Goal: Contribute content: Share content

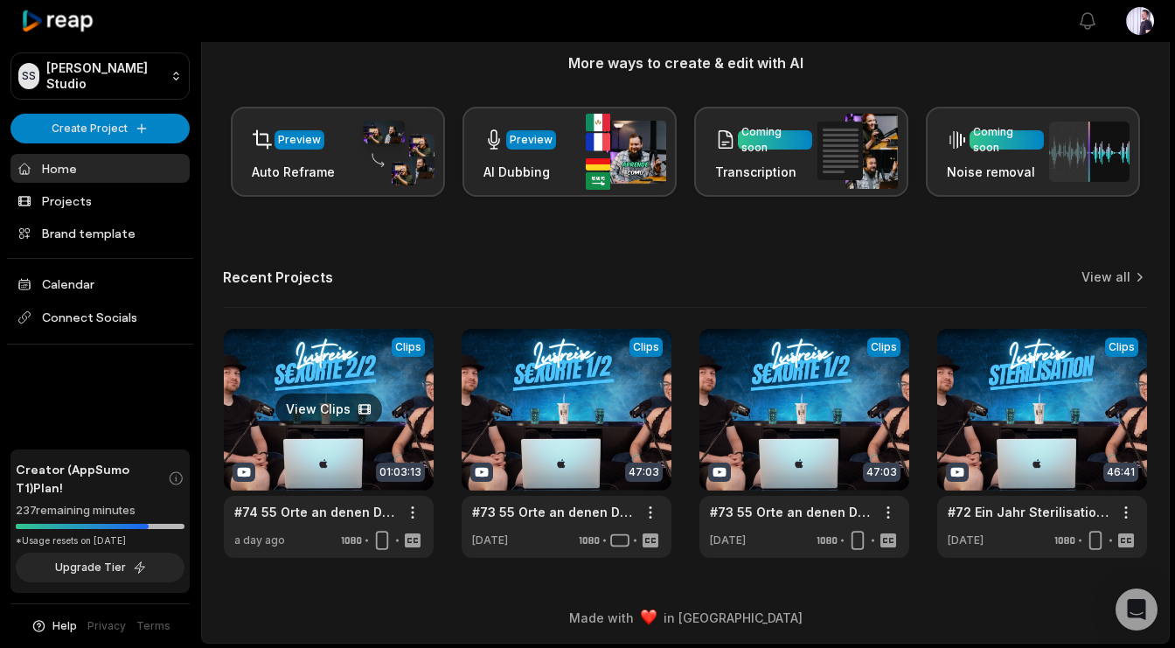
click at [320, 390] on link at bounding box center [329, 443] width 210 height 229
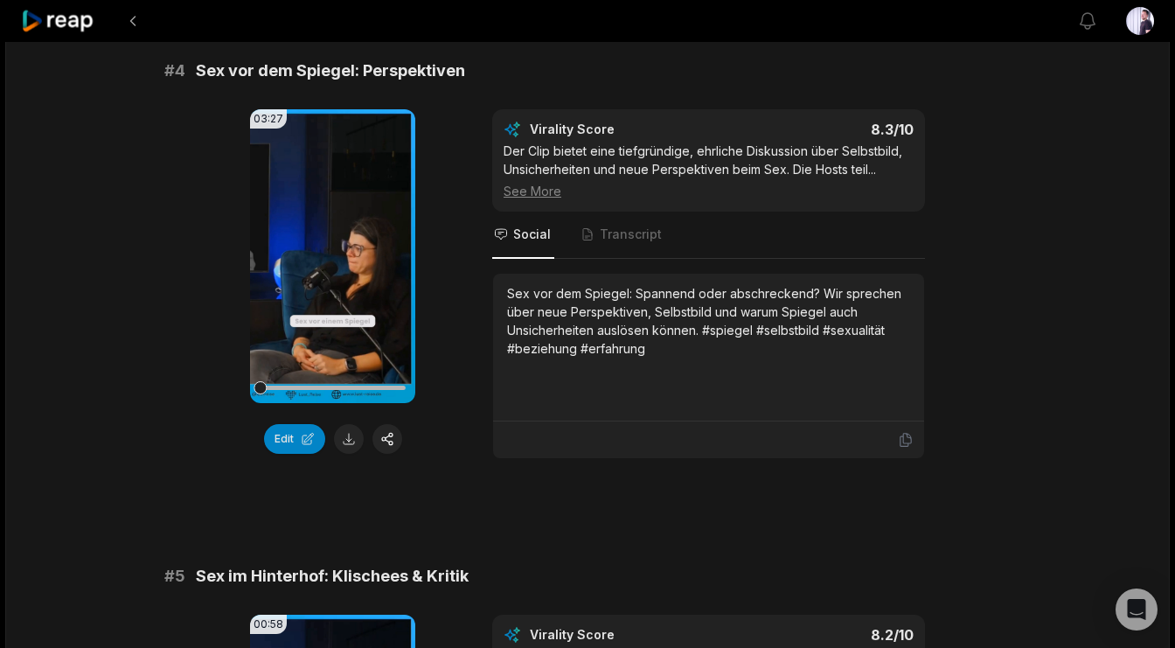
scroll to position [1688, 0]
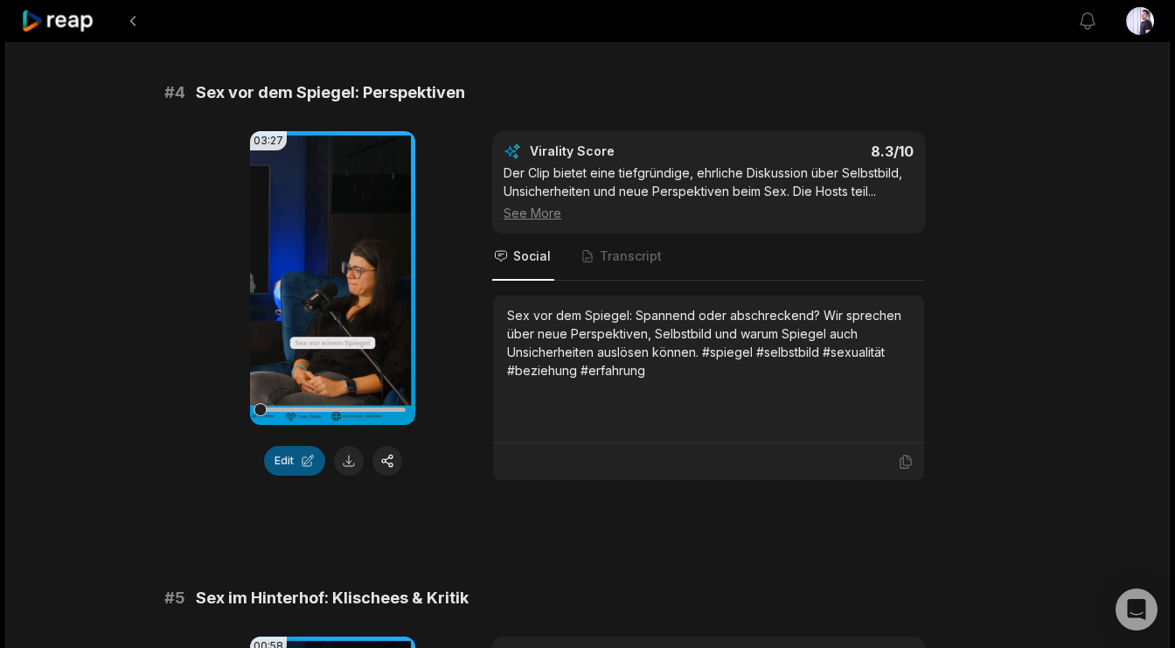
click at [295, 467] on button "Edit" at bounding box center [294, 461] width 61 height 30
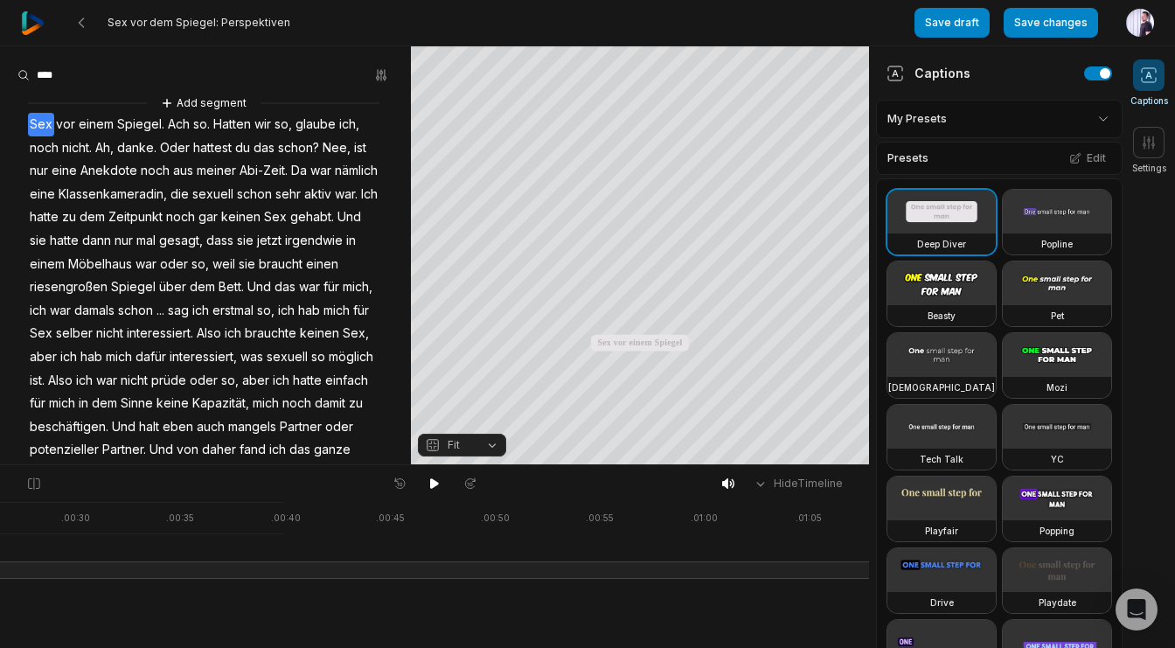
scroll to position [0, 2135]
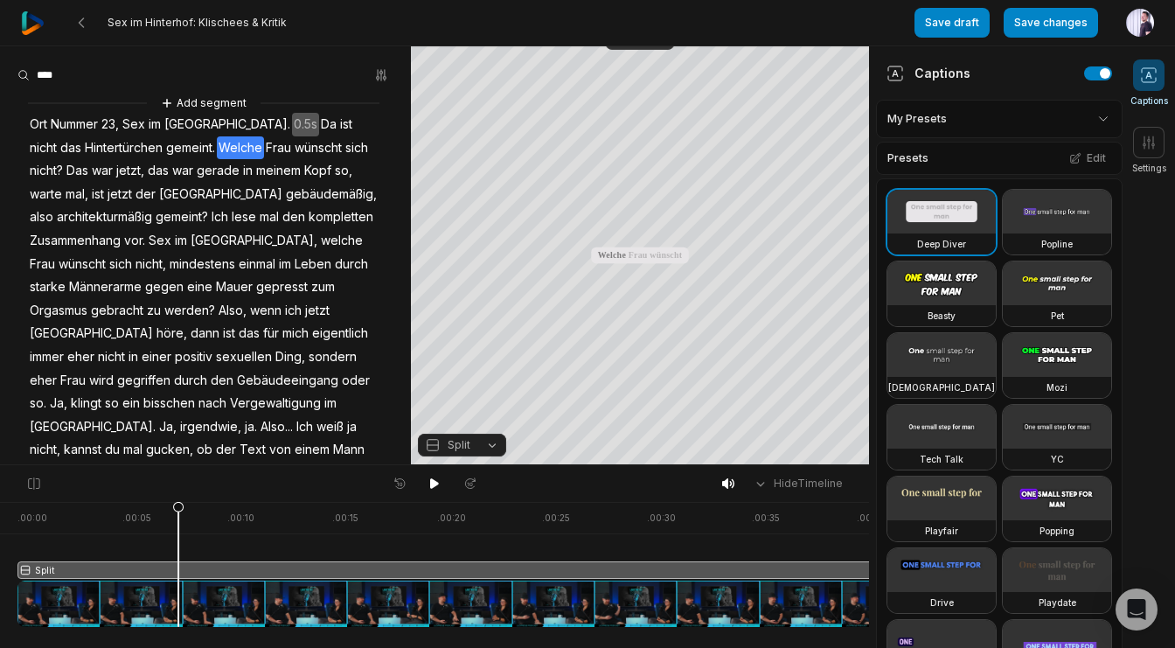
scroll to position [101, 0]
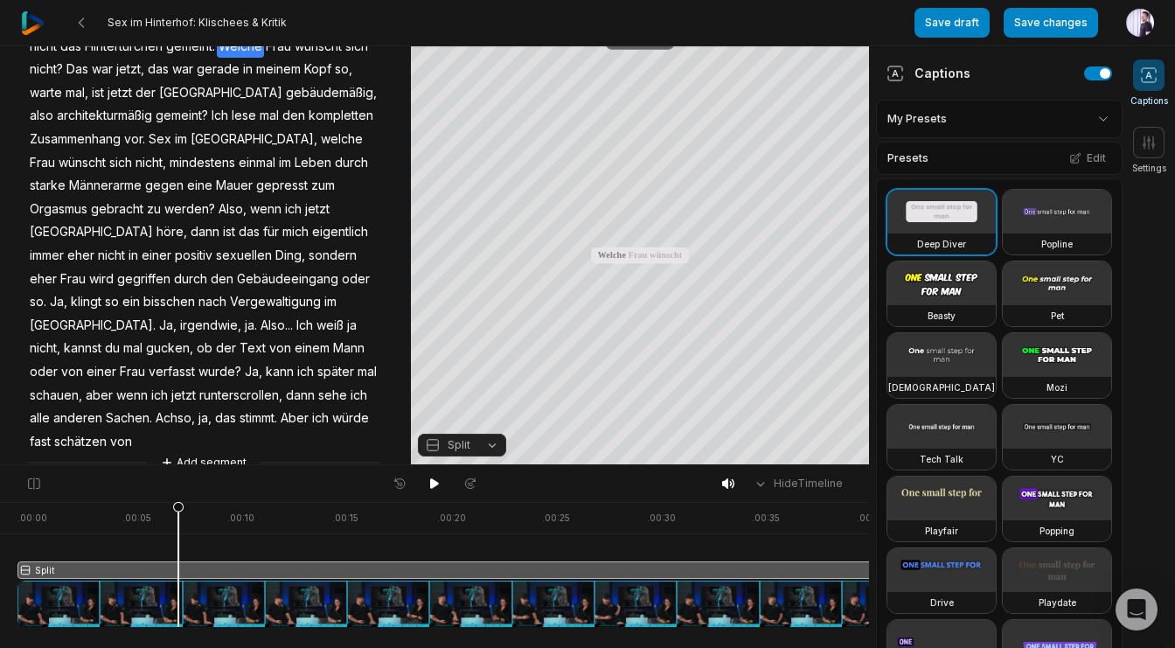
click at [643, 48] on button "Crop" at bounding box center [640, 36] width 70 height 28
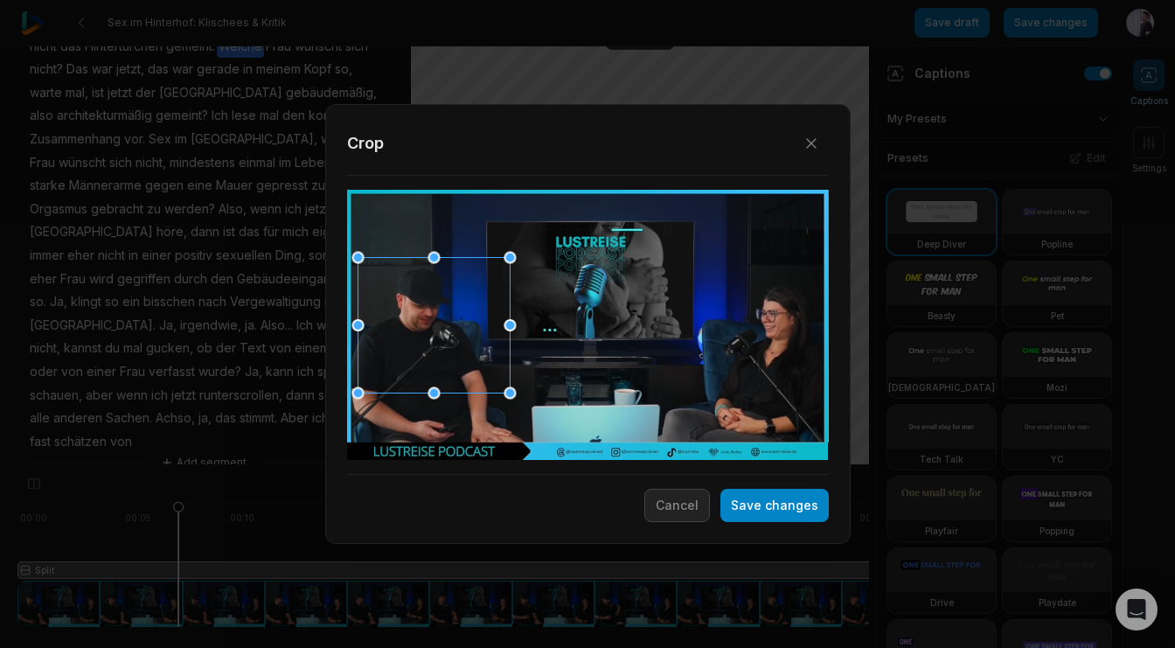
drag, startPoint x: 590, startPoint y: 323, endPoint x: 436, endPoint y: 323, distance: 153.8
click at [436, 323] on div at bounding box center [433, 324] width 152 height 135
click at [789, 501] on button "Save changes" at bounding box center [774, 505] width 108 height 33
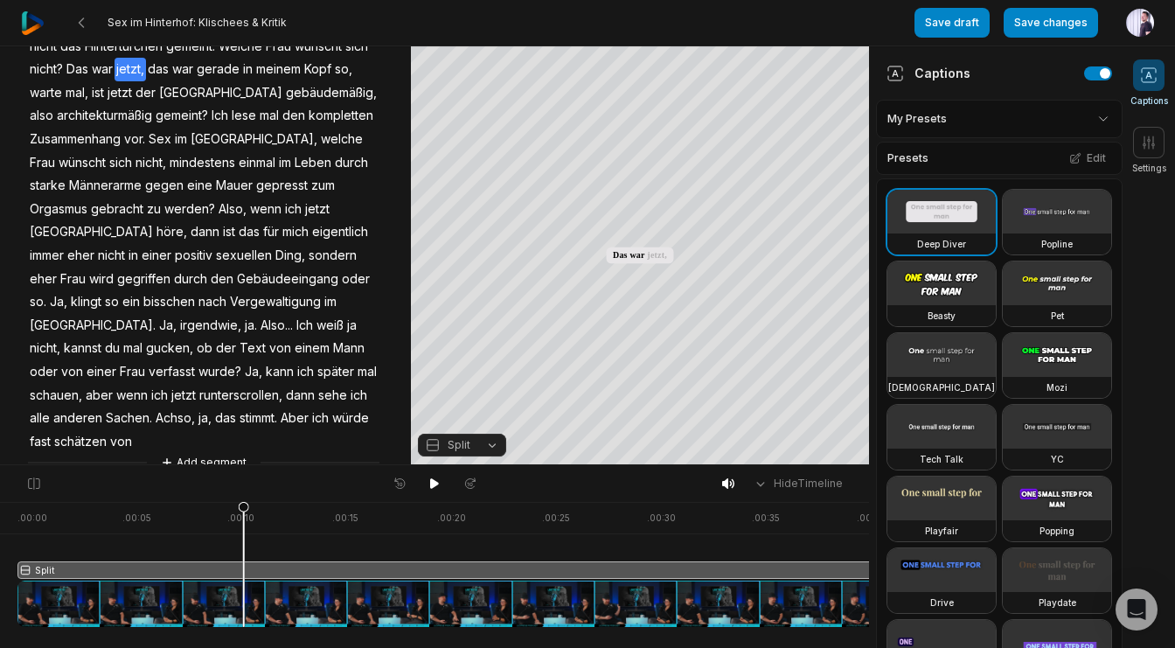
scroll to position [0, 94]
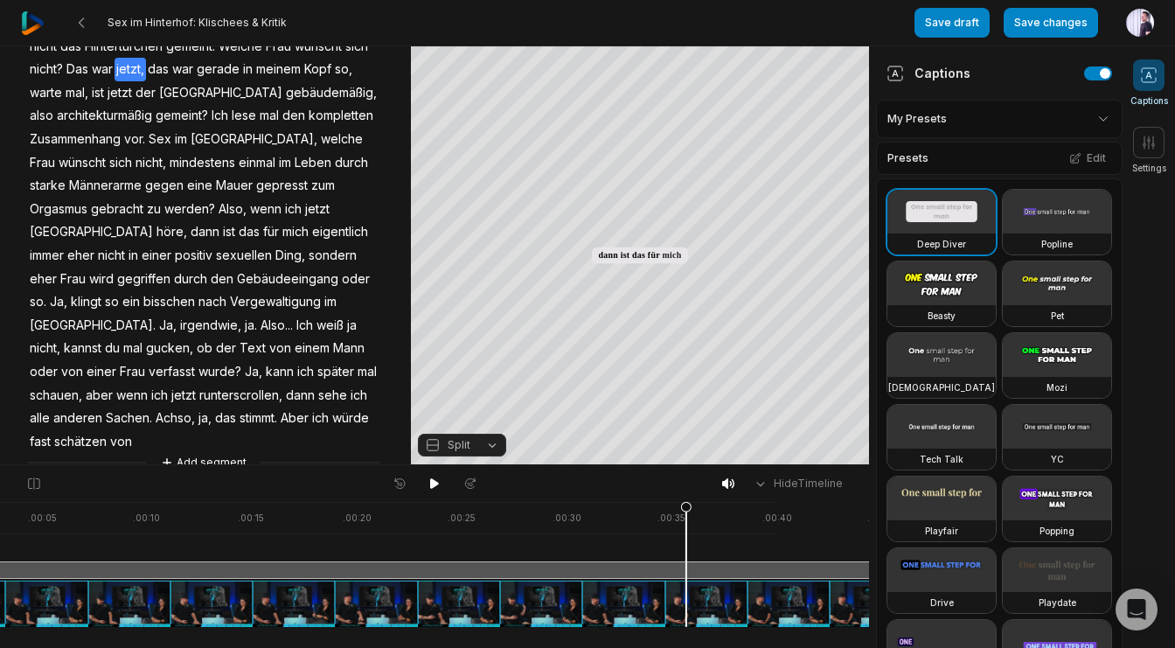
drag, startPoint x: 149, startPoint y: 510, endPoint x: 740, endPoint y: 533, distance: 592.1
click at [737, 531] on div at bounding box center [622, 564] width 1398 height 125
drag, startPoint x: 739, startPoint y: 516, endPoint x: 897, endPoint y: 551, distance: 162.0
click at [897, 465] on div "Sex im Hinterhof: Klischees & Kritik Save draft Save changes Open user menu Cap…" at bounding box center [587, 232] width 1175 height 465
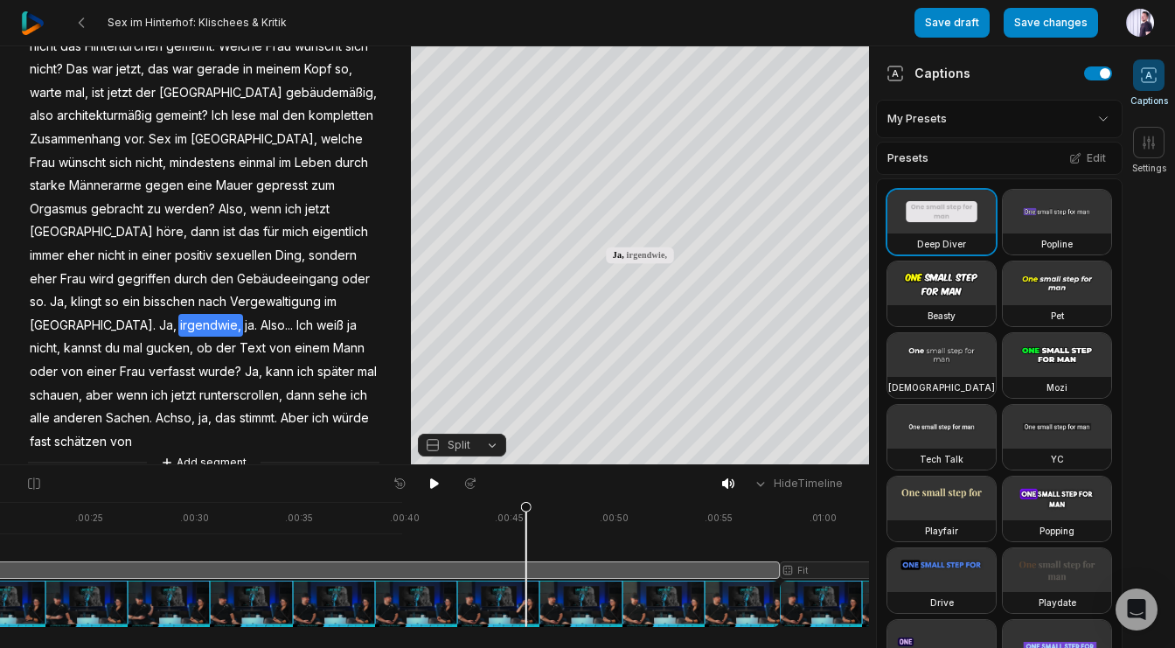
scroll to position [0, 546]
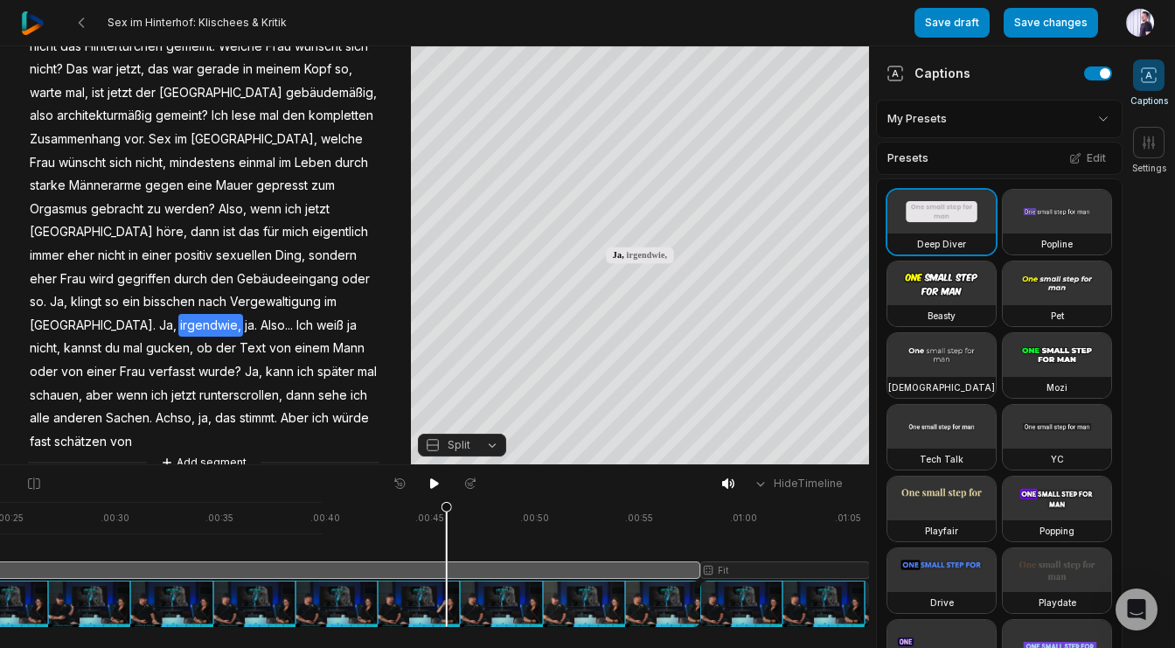
click at [736, 571] on div at bounding box center [170, 564] width 1398 height 125
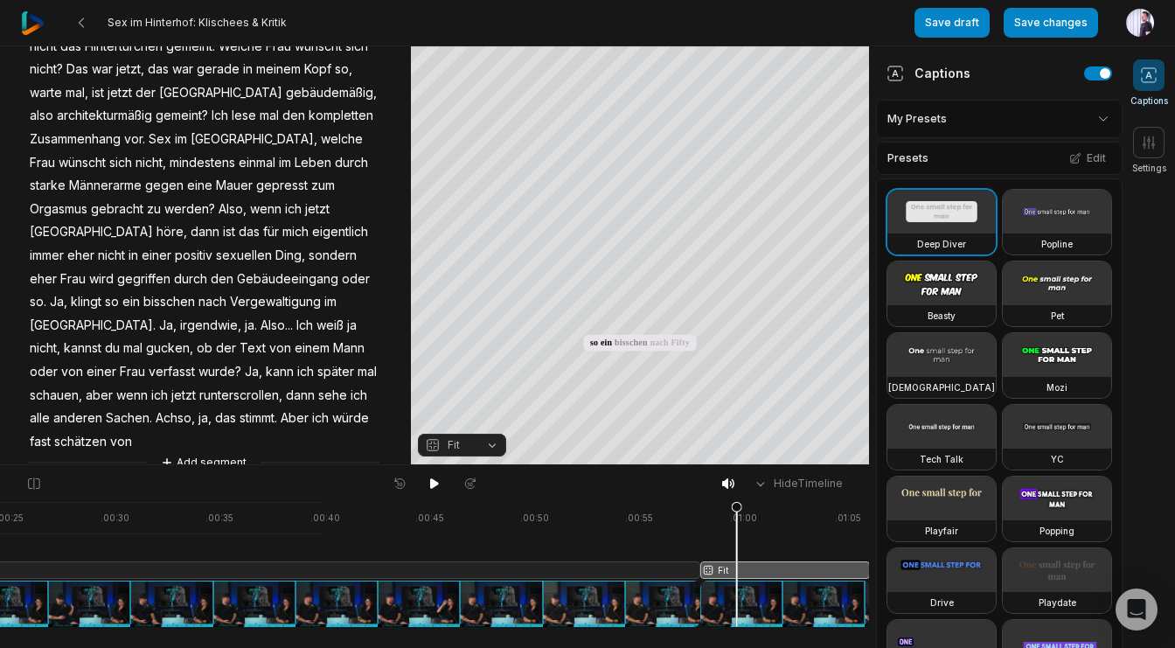
click at [465, 443] on span "Fit" at bounding box center [448, 445] width 46 height 16
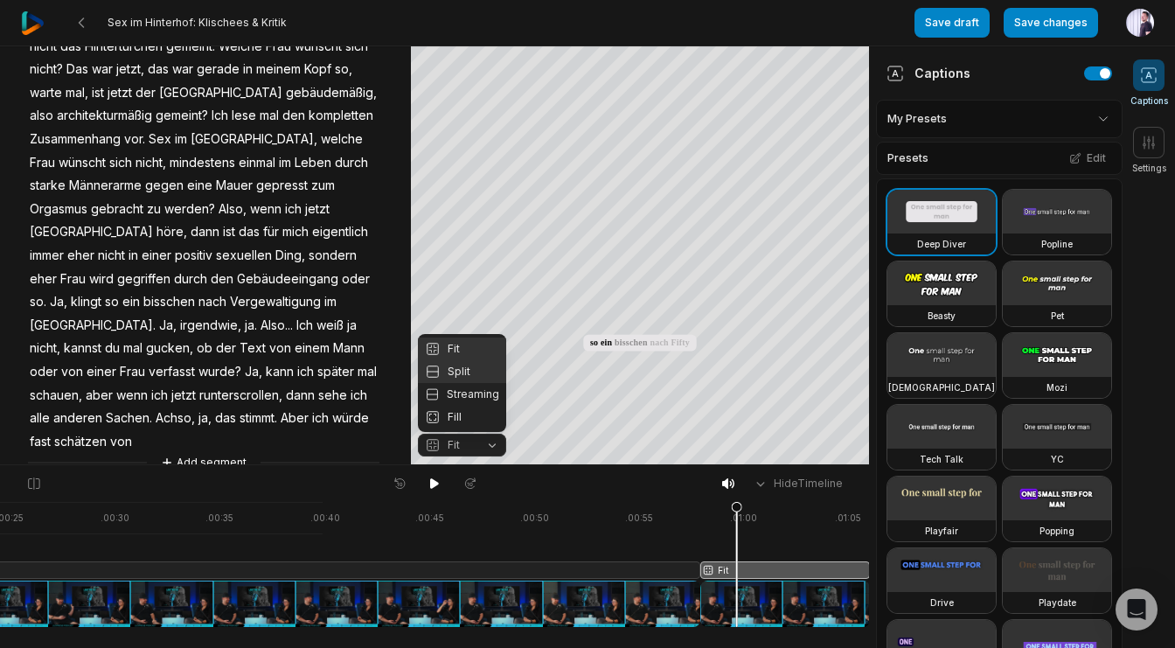
click at [454, 374] on div "Split" at bounding box center [462, 371] width 88 height 23
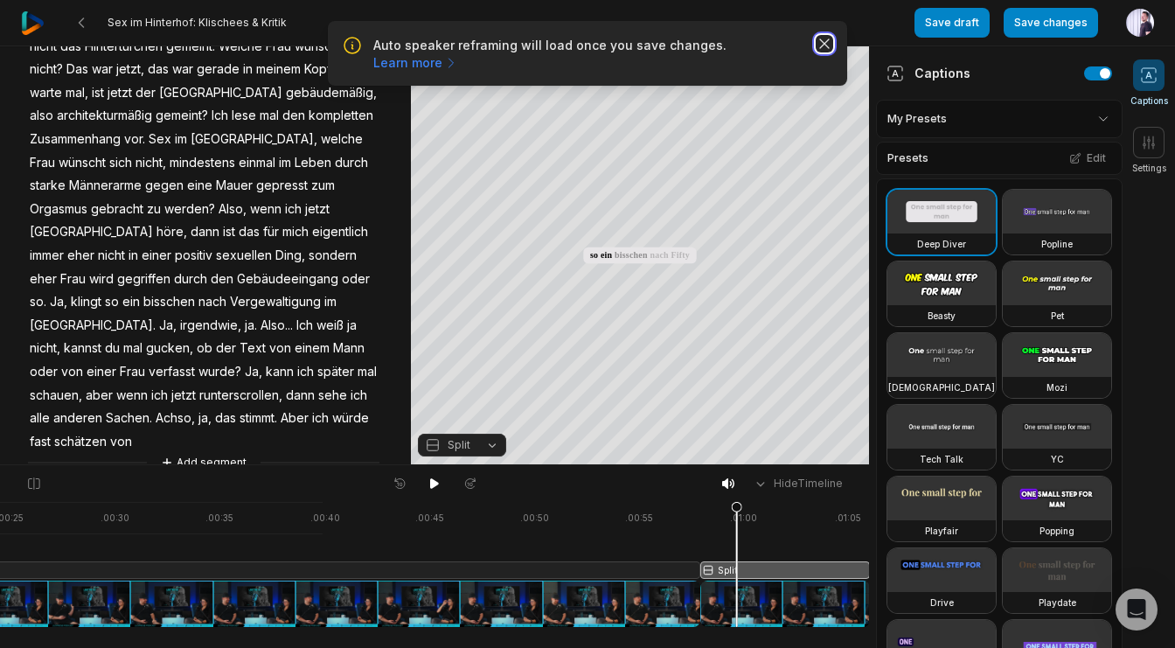
click at [826, 45] on icon "button" at bounding box center [824, 43] width 9 height 9
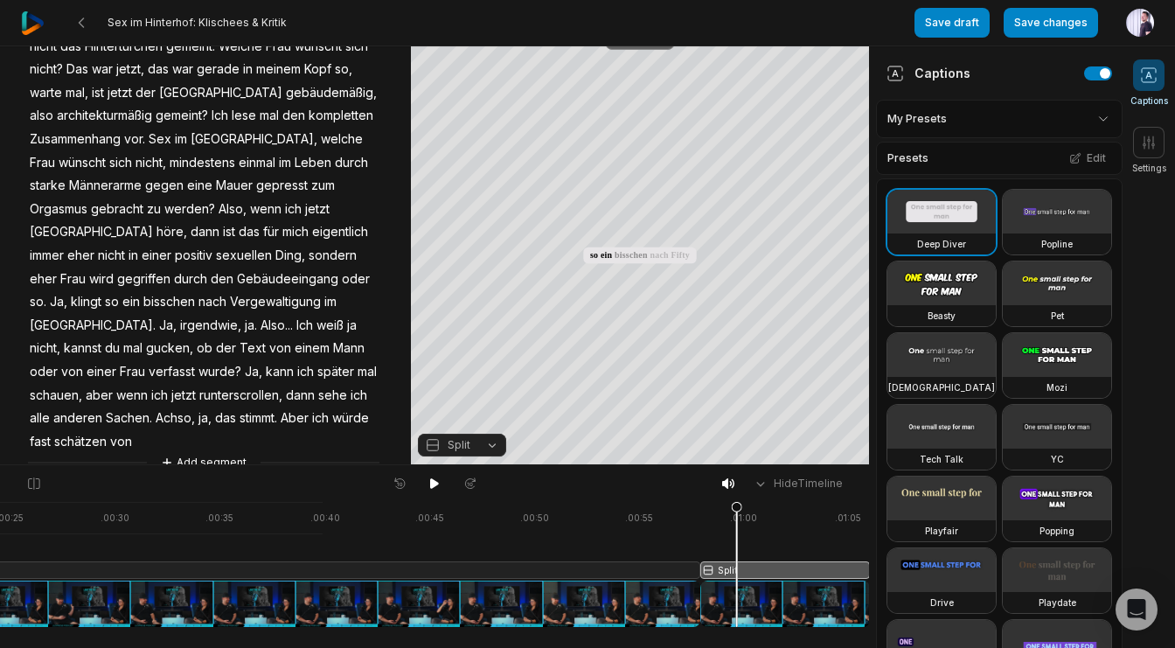
click at [648, 48] on button "Crop" at bounding box center [640, 36] width 70 height 28
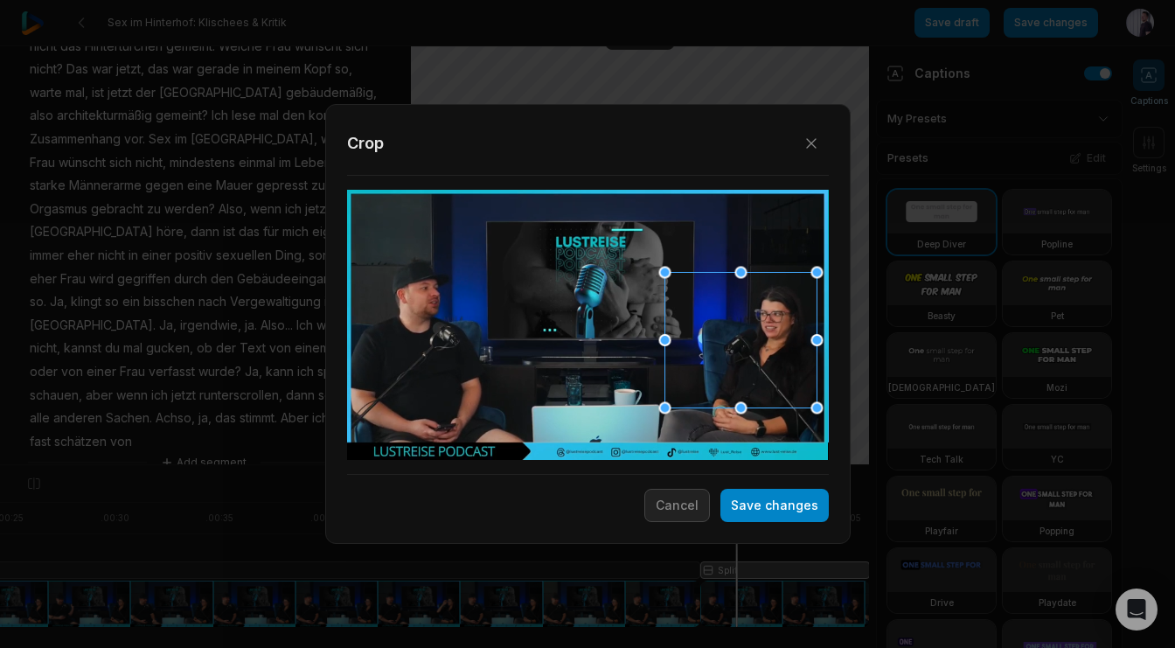
drag, startPoint x: 608, startPoint y: 328, endPoint x: 761, endPoint y: 343, distance: 153.7
click at [761, 343] on div at bounding box center [740, 339] width 152 height 135
click at [784, 507] on button "Save changes" at bounding box center [774, 505] width 108 height 33
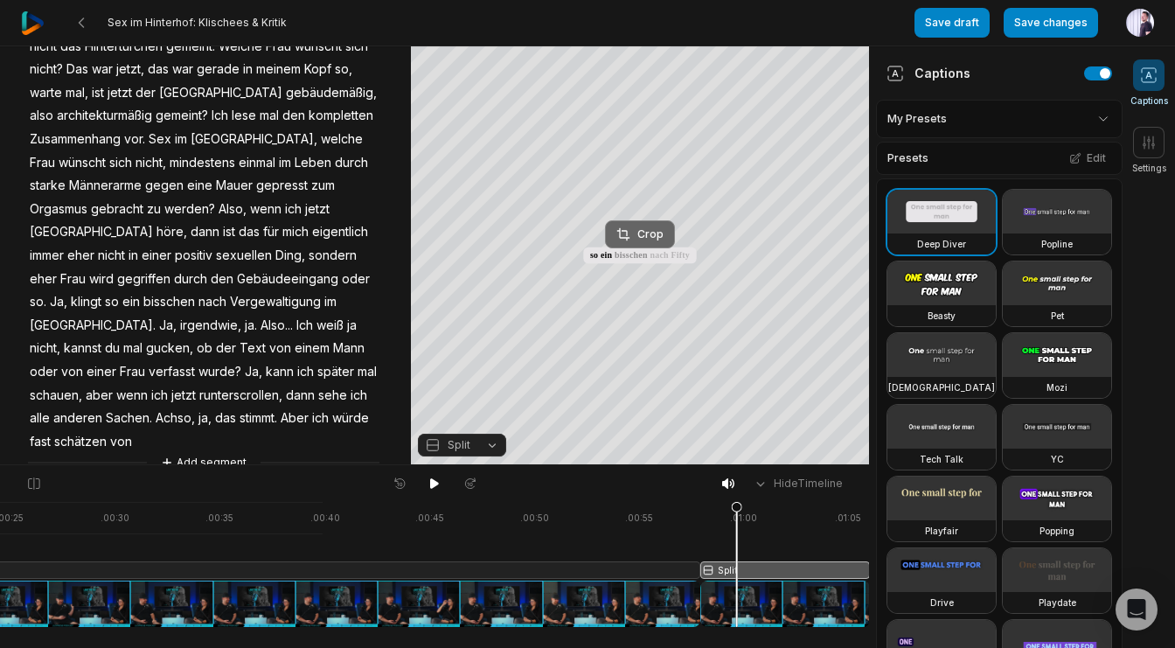
click at [646, 237] on div "Crop" at bounding box center [639, 234] width 47 height 16
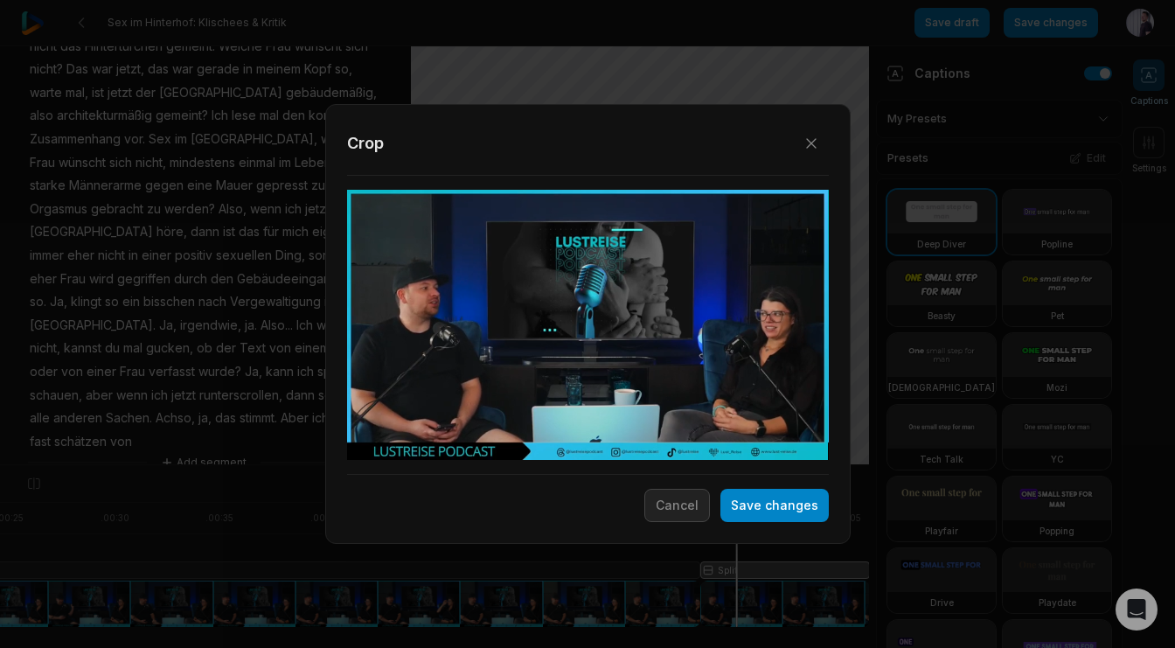
click at [646, 237] on div at bounding box center [588, 325] width 482 height 271
drag, startPoint x: 603, startPoint y: 325, endPoint x: 458, endPoint y: 321, distance: 145.1
click at [458, 321] on div at bounding box center [443, 320] width 152 height 135
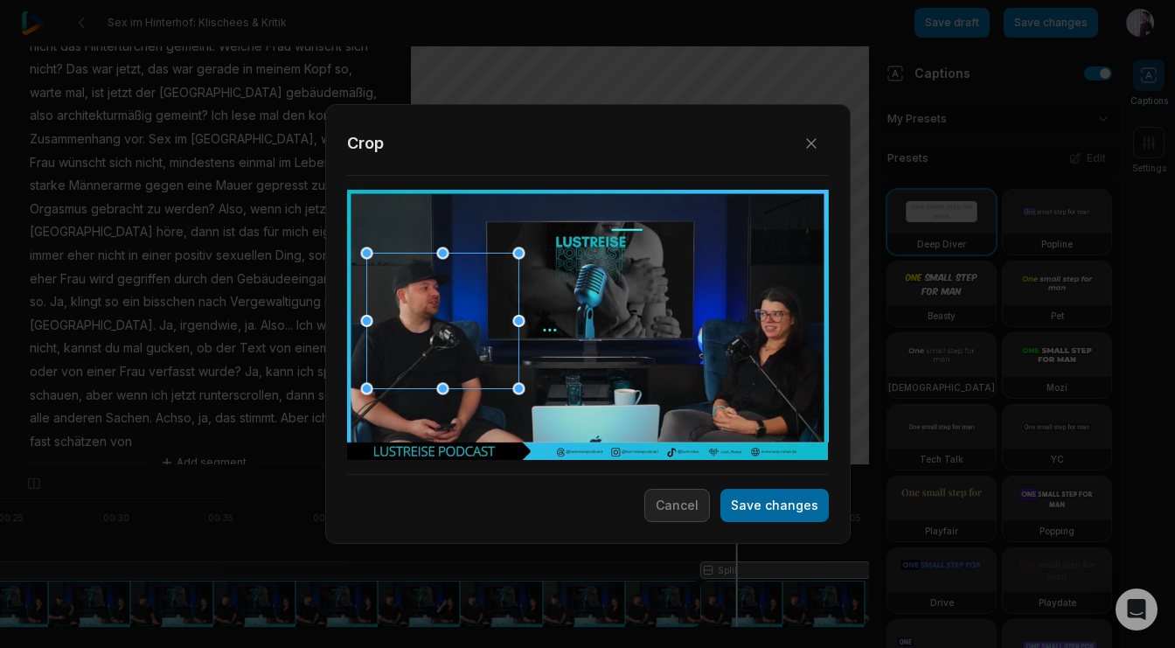
click at [785, 504] on button "Save changes" at bounding box center [774, 505] width 108 height 33
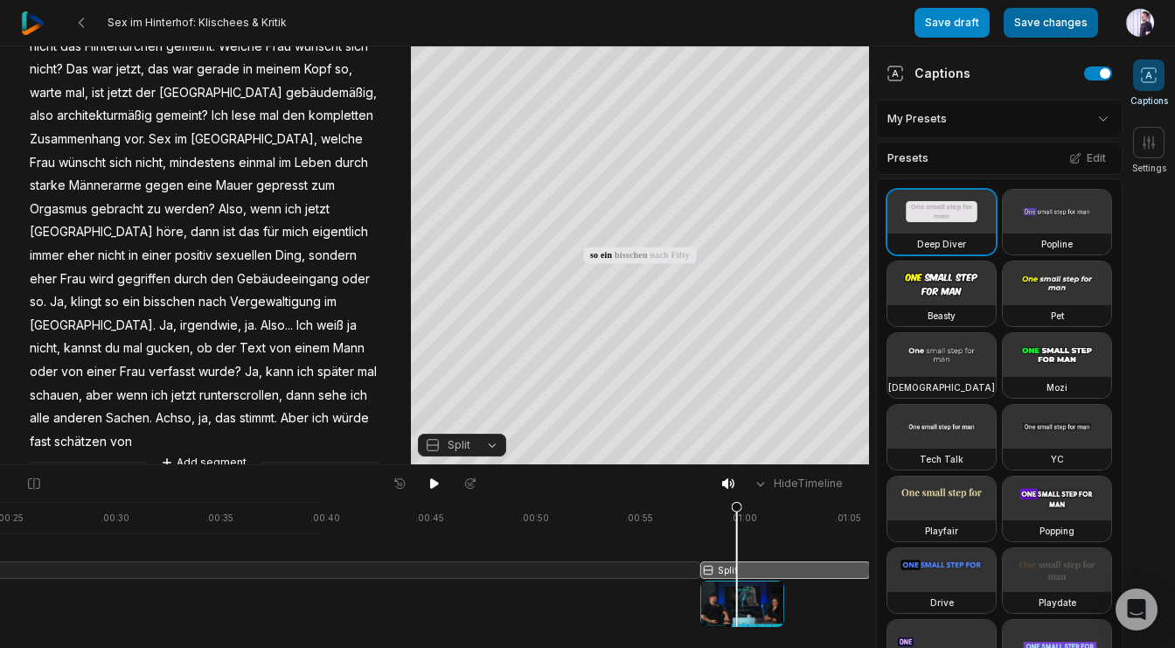
click at [1029, 31] on button "Save changes" at bounding box center [1050, 23] width 94 height 30
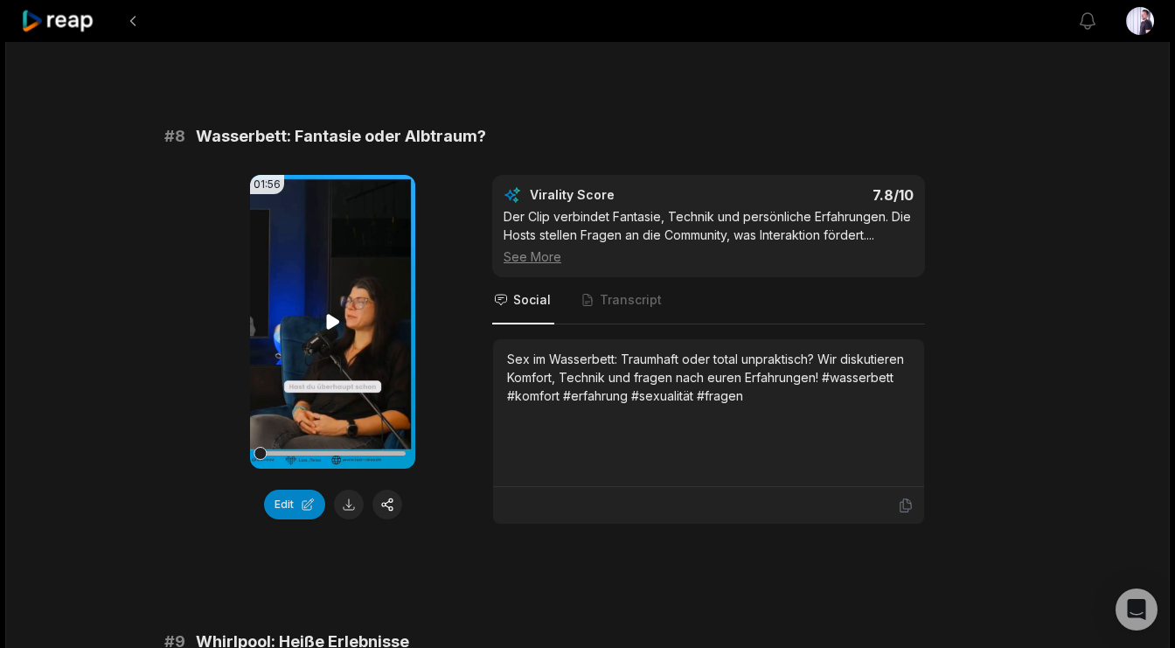
scroll to position [3684, 0]
click at [300, 498] on button "Edit" at bounding box center [294, 504] width 61 height 30
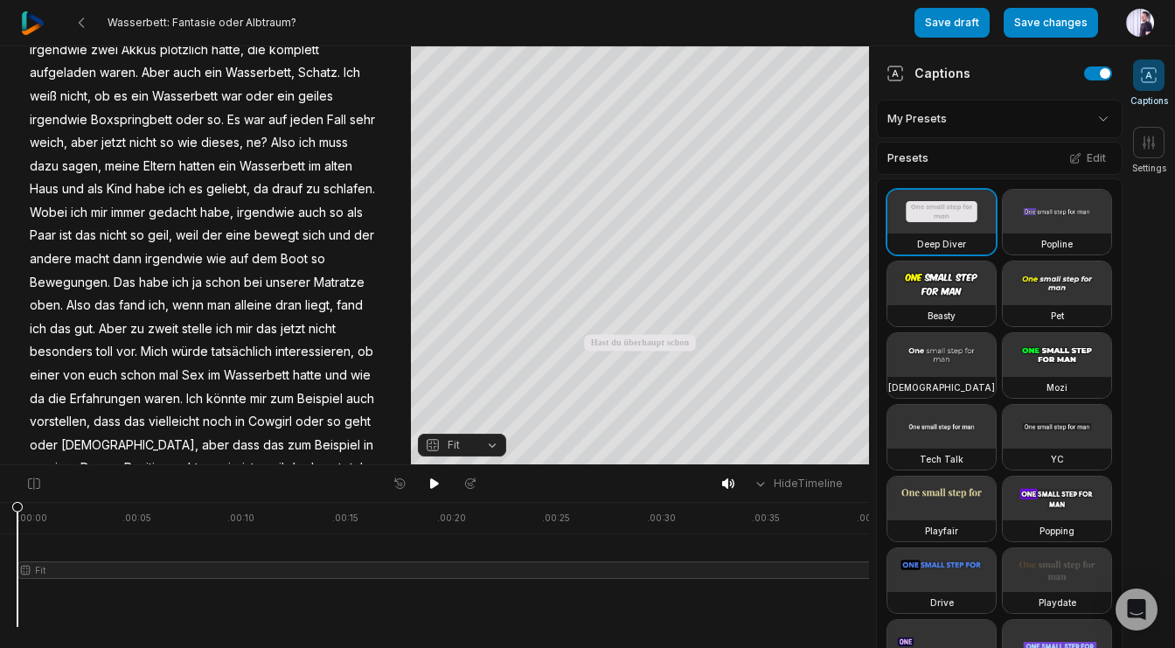
scroll to position [520, 0]
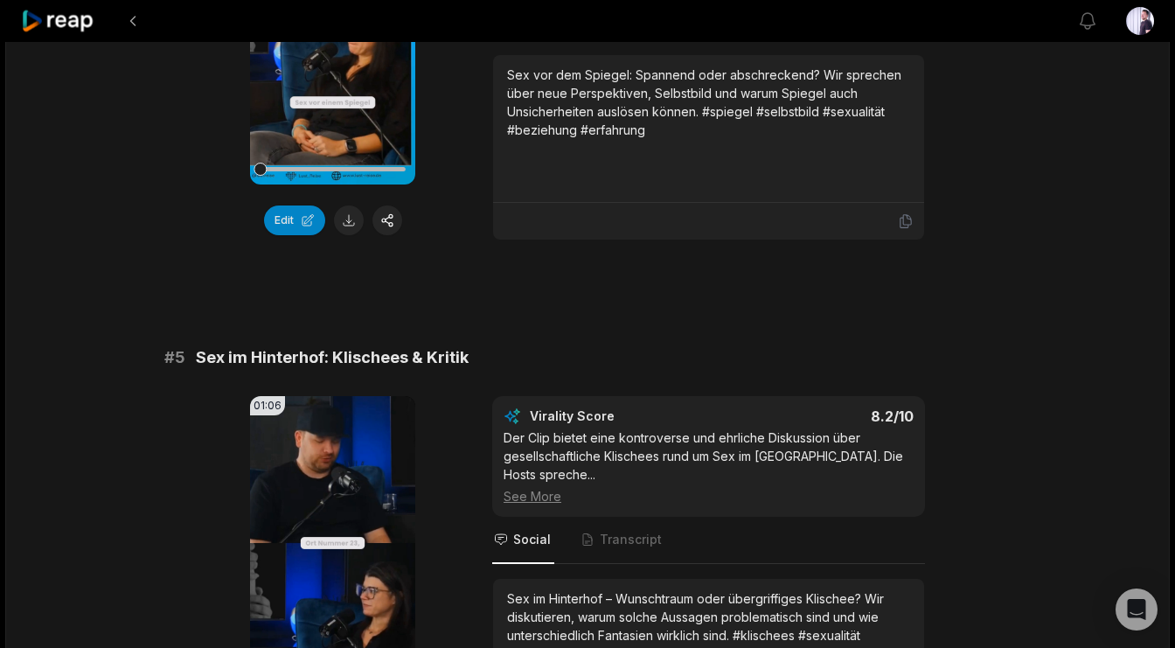
scroll to position [2210, 0]
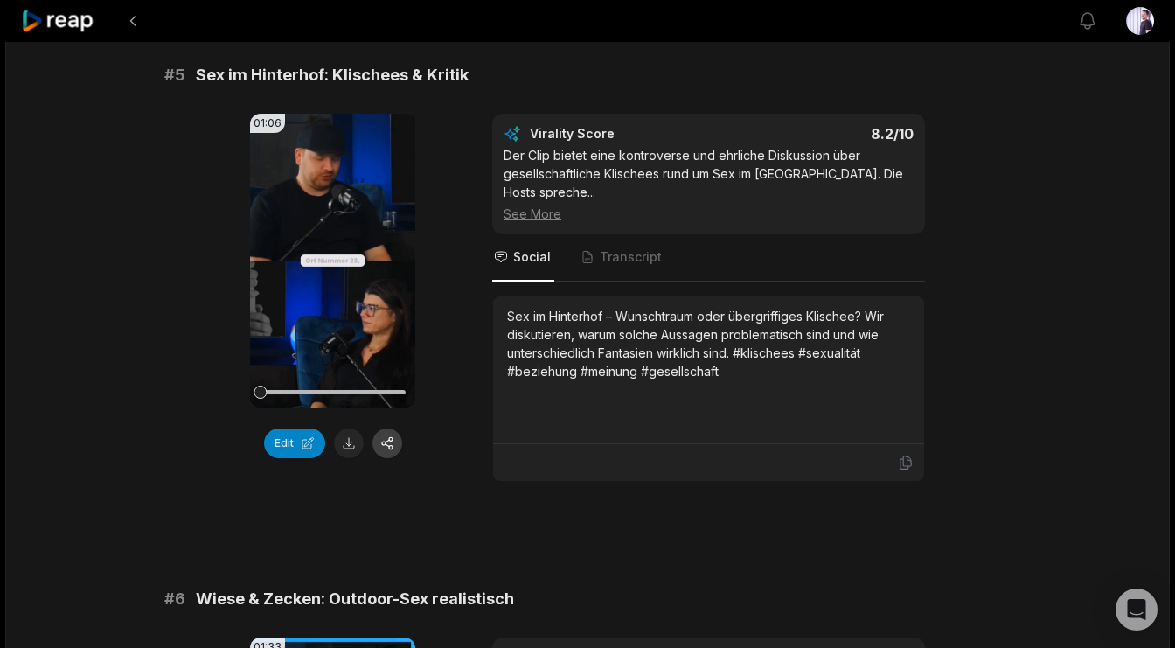
click at [393, 442] on button "button" at bounding box center [387, 443] width 30 height 30
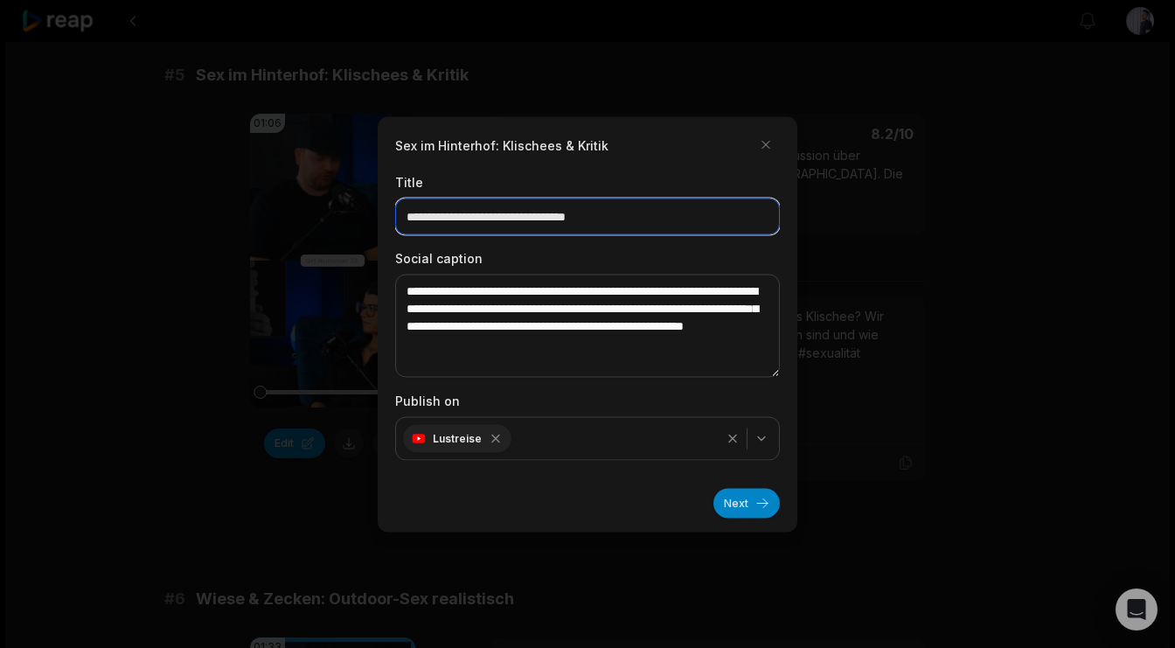
drag, startPoint x: 426, startPoint y: 224, endPoint x: 371, endPoint y: 210, distance: 56.0
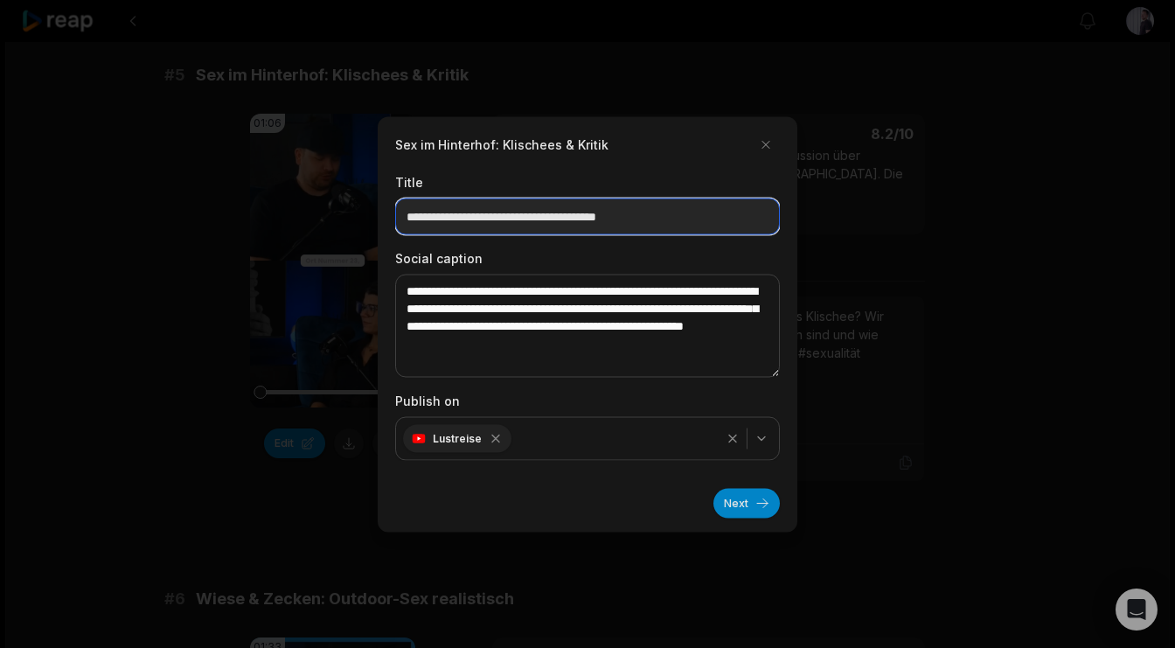
drag, startPoint x: 689, startPoint y: 215, endPoint x: 558, endPoint y: 219, distance: 130.3
click at [558, 221] on input "**********" at bounding box center [587, 216] width 385 height 37
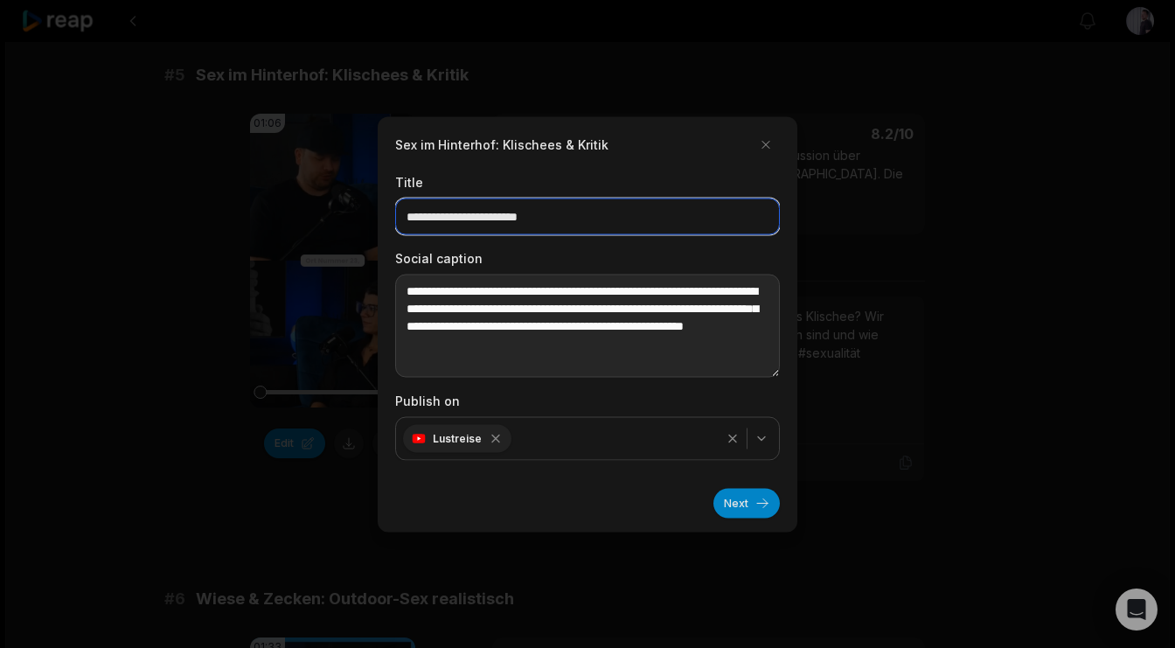
type input "**********"
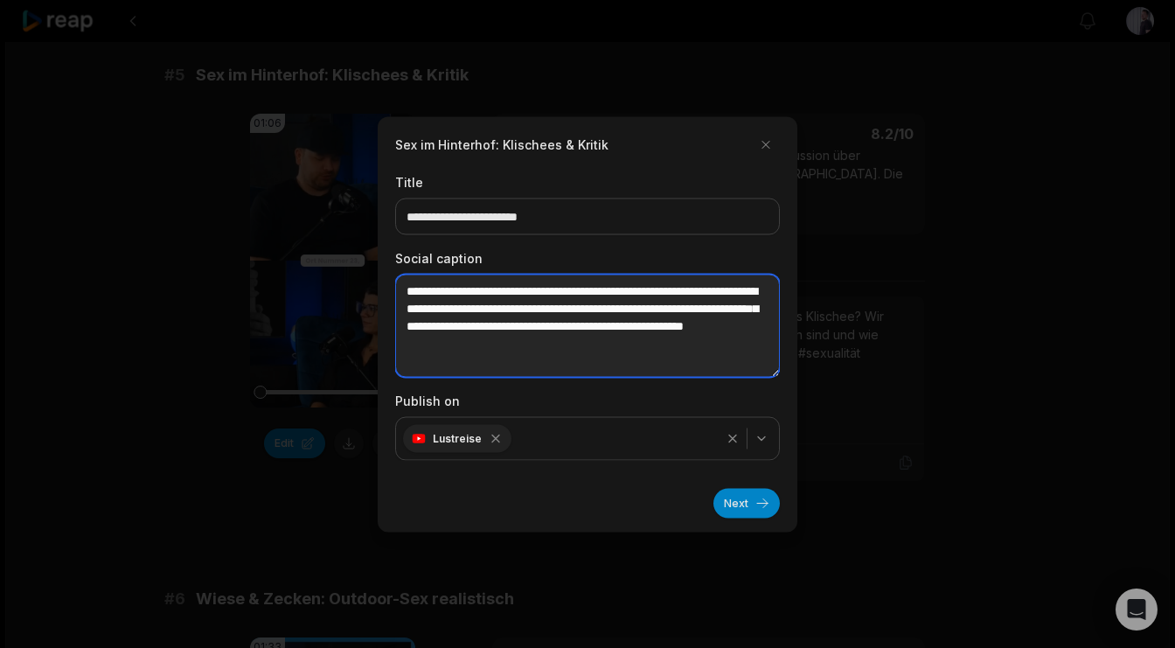
click at [423, 291] on textarea "**********" at bounding box center [587, 325] width 385 height 103
drag, startPoint x: 468, startPoint y: 344, endPoint x: 405, endPoint y: 344, distance: 62.9
click at [405, 344] on textarea "**********" at bounding box center [587, 325] width 385 height 103
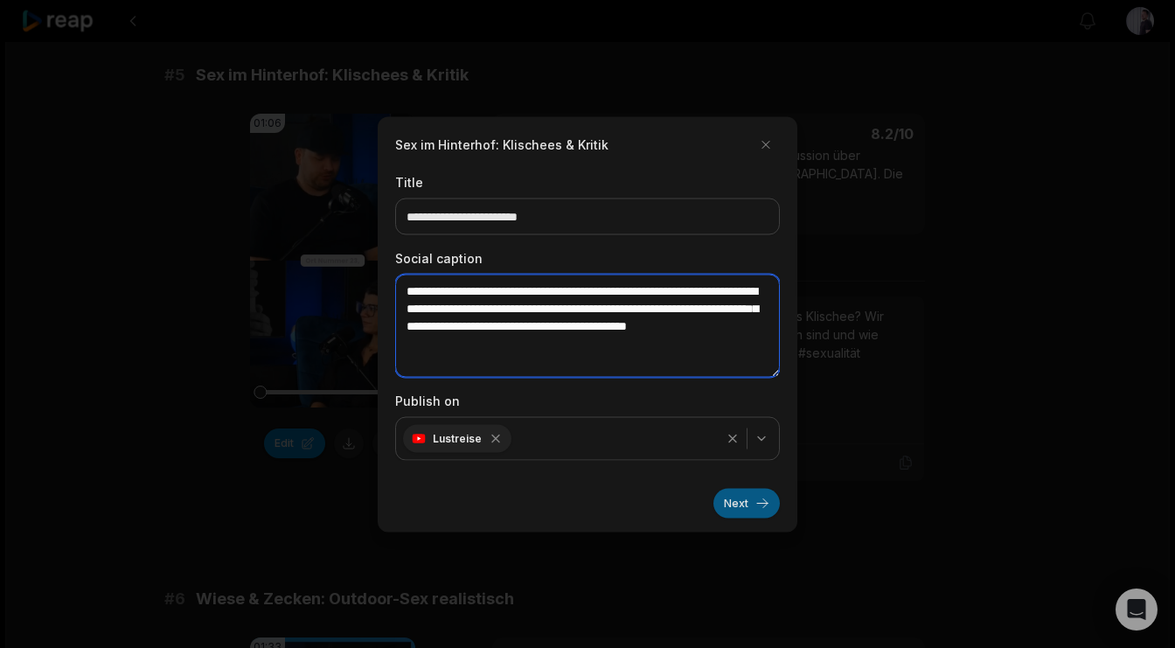
type textarea "**********"
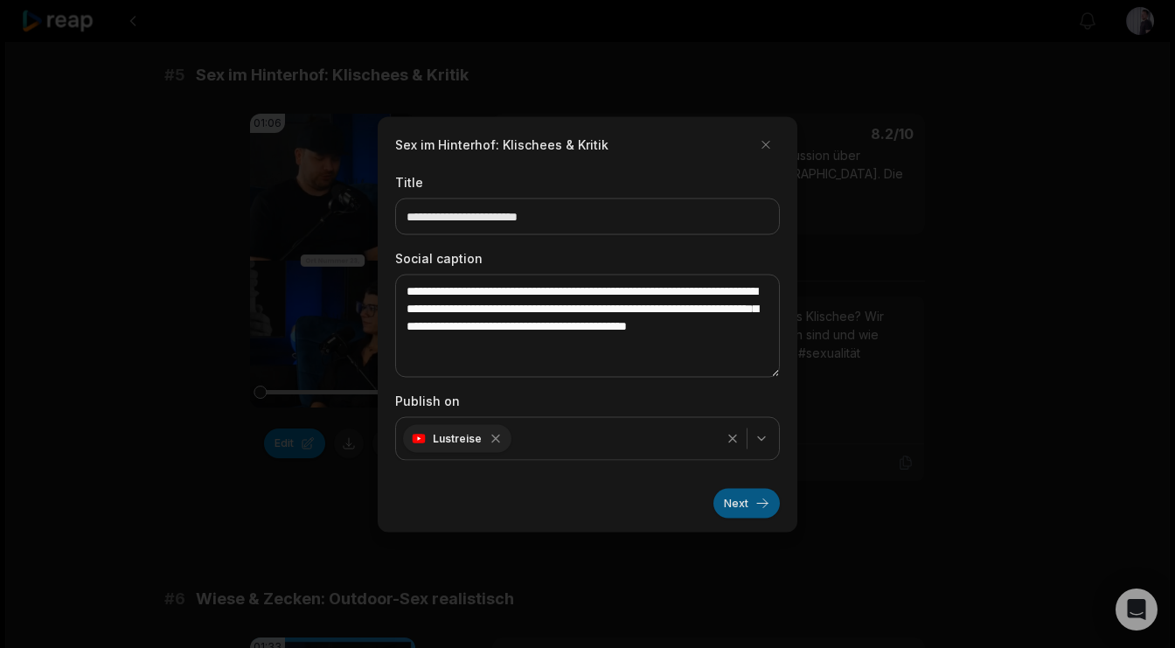
click at [753, 508] on button "Next" at bounding box center [746, 503] width 66 height 30
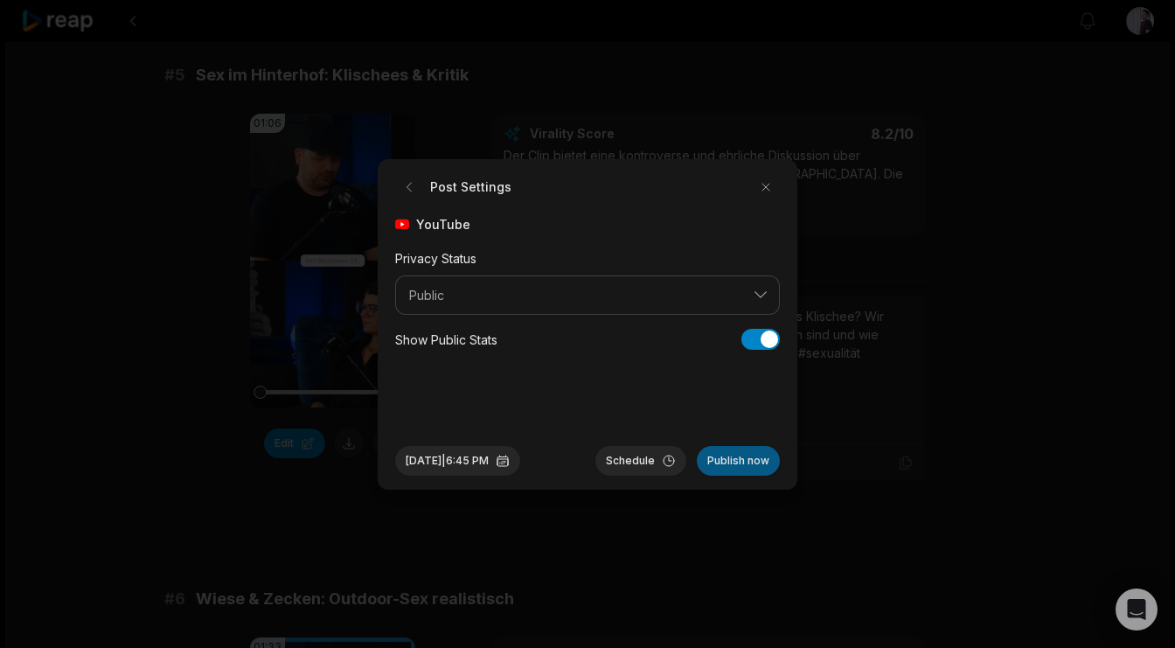
click at [740, 459] on button "Publish now" at bounding box center [738, 461] width 83 height 30
